Goal: Task Accomplishment & Management: Use online tool/utility

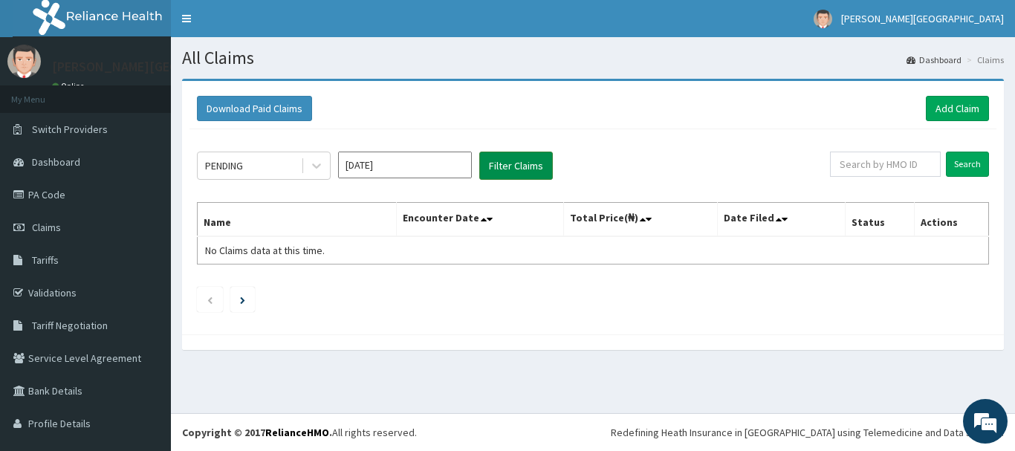
click at [524, 161] on button "Filter Claims" at bounding box center [516, 166] width 74 height 28
click at [267, 164] on div "PENDING" at bounding box center [249, 166] width 103 height 24
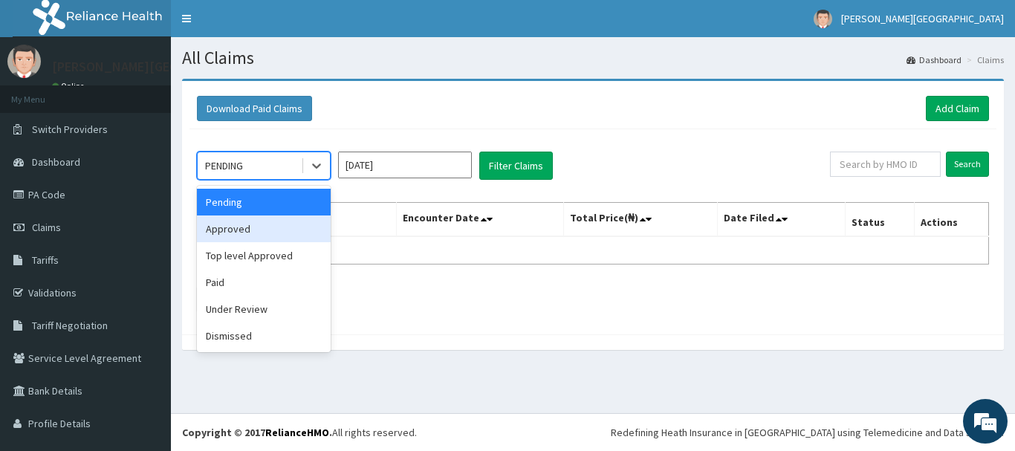
click at [264, 220] on div "Approved" at bounding box center [264, 228] width 134 height 27
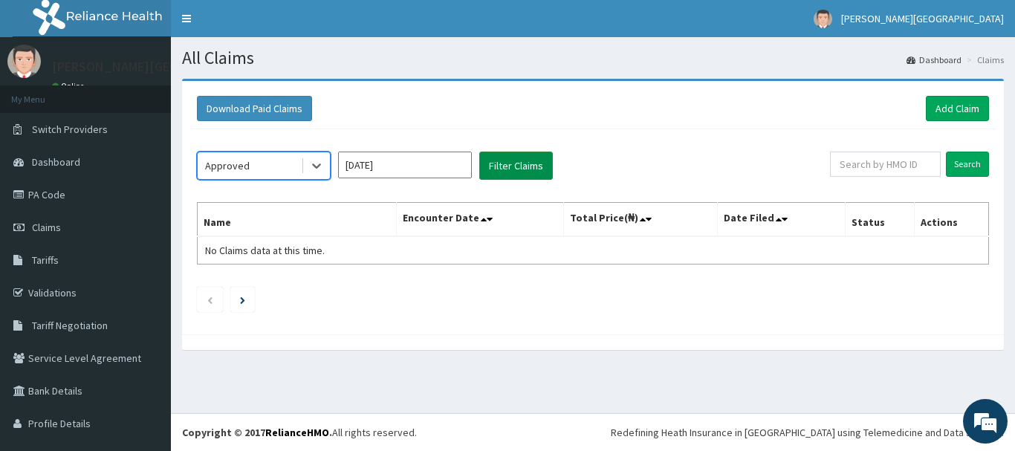
click at [523, 177] on button "Filter Claims" at bounding box center [516, 166] width 74 height 28
click at [524, 167] on button "Filter Claims" at bounding box center [516, 166] width 74 height 28
click at [524, 166] on button "Filter Claims" at bounding box center [516, 166] width 74 height 28
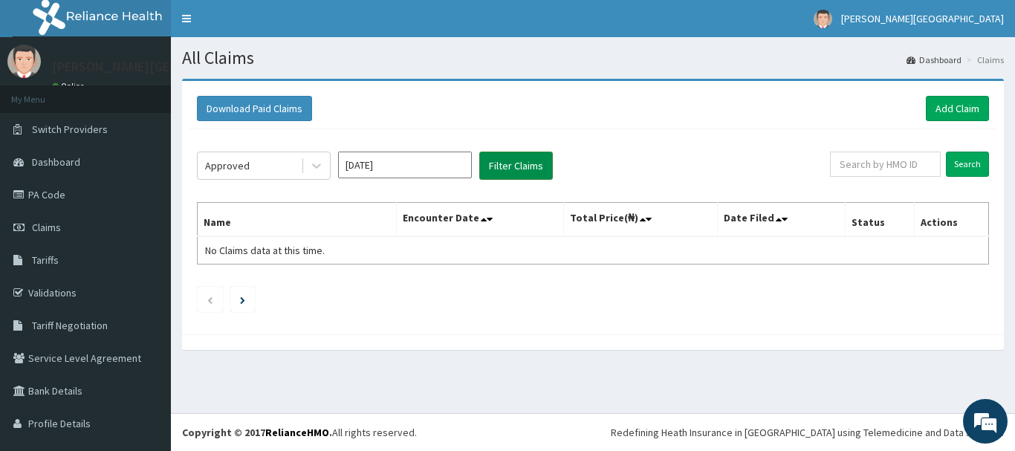
click at [524, 166] on button "Filter Claims" at bounding box center [516, 166] width 74 height 28
click at [968, 105] on link "Add Claim" at bounding box center [957, 108] width 63 height 25
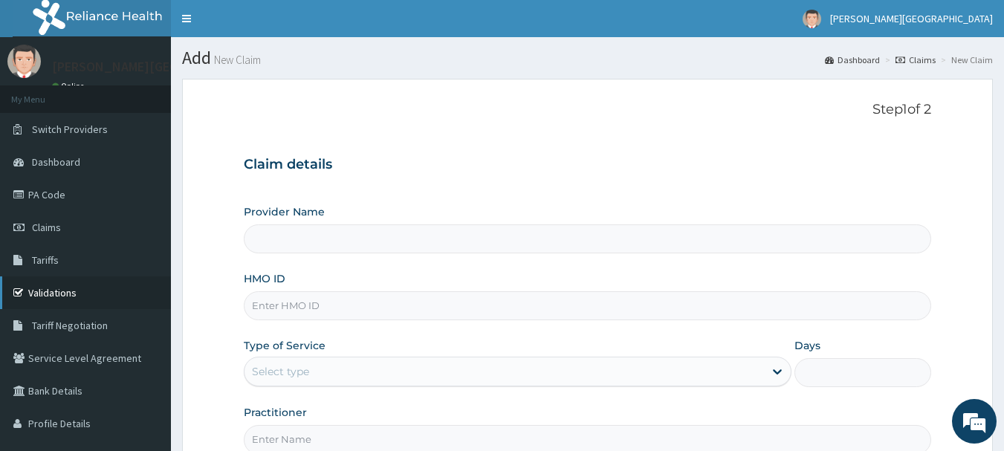
type input "[PERSON_NAME][GEOGRAPHIC_DATA]"
click at [82, 271] on link "Tariffs" at bounding box center [85, 260] width 171 height 33
